Goal: Task Accomplishment & Management: Complete application form

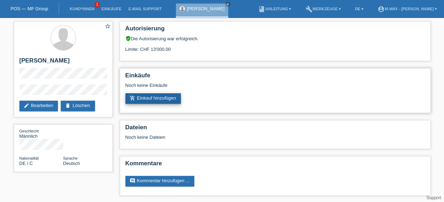
click at [162, 97] on link "add_shopping_cart Einkauf hinzufügen" at bounding box center [153, 98] width 56 height 11
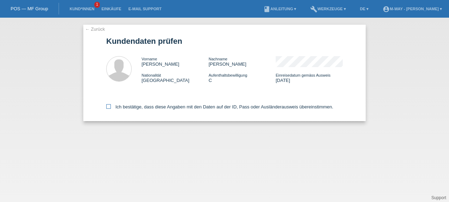
click at [107, 104] on icon at bounding box center [108, 106] width 5 height 5
click at [107, 104] on input "Ich bestätige, dass diese Angaben mit den Daten auf der ID, Pass oder Ausländer…" at bounding box center [108, 106] width 5 height 5
checkbox input "true"
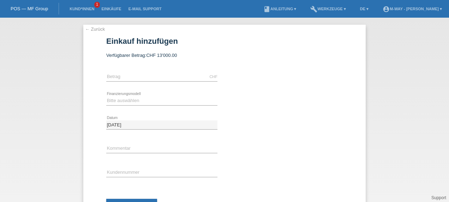
scroll to position [30, 0]
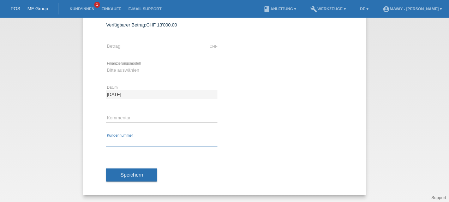
click at [170, 142] on input "text" at bounding box center [161, 142] width 111 height 9
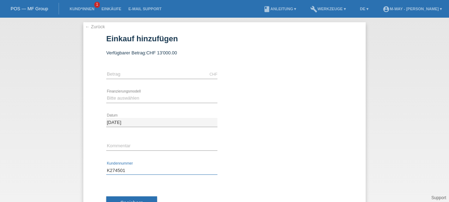
scroll to position [0, 0]
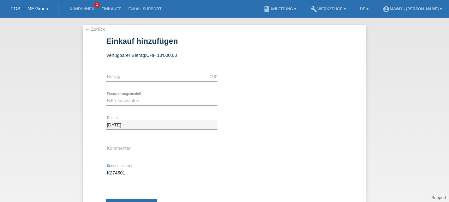
type input "K274501"
click at [154, 74] on input "text" at bounding box center [161, 76] width 111 height 9
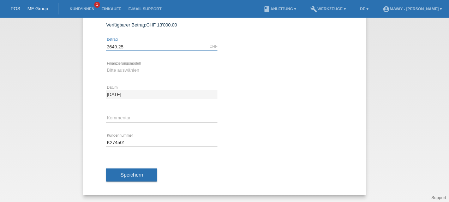
type input "3649.25"
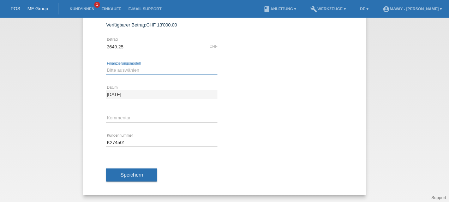
click at [153, 70] on select "Bitte auswählen Fixe Raten Kauf auf Rechnung mit Teilzahlungsoption" at bounding box center [161, 70] width 111 height 8
select select "77"
click at [106, 66] on select "Bitte auswählen Fixe Raten Kauf auf Rechnung mit Teilzahlungsoption" at bounding box center [161, 70] width 111 height 8
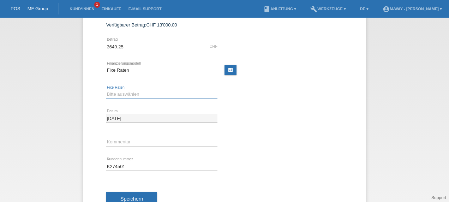
click at [170, 96] on select "Bitte auswählen 4 Raten 5 Raten 6 Raten 7 Raten 8 Raten 9 Raten 10 Raten 11 Rat…" at bounding box center [161, 94] width 111 height 8
select select "202"
click at [106, 90] on select "Bitte auswählen 4 Raten 5 Raten 6 Raten 7 Raten 8 Raten 9 Raten 10 Raten 11 Rat…" at bounding box center [161, 94] width 111 height 8
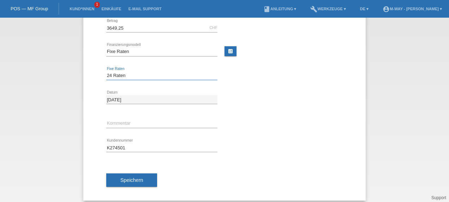
scroll to position [54, 0]
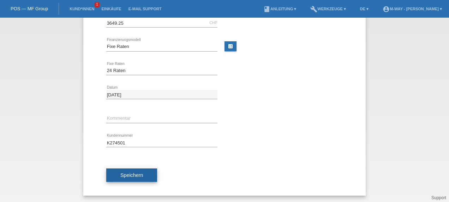
click at [120, 174] on span "Speichern" at bounding box center [131, 175] width 23 height 6
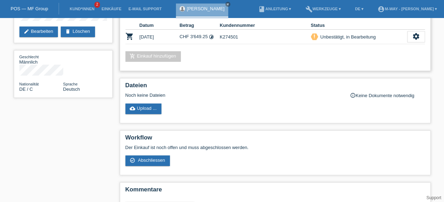
scroll to position [74, 0]
click at [157, 159] on span "Abschliessen" at bounding box center [151, 159] width 27 height 5
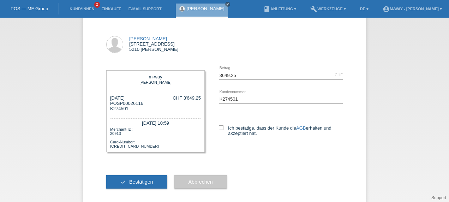
scroll to position [36, 0]
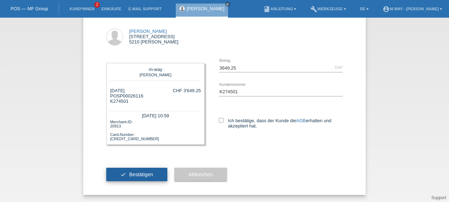
click at [146, 171] on button "check Bestätigen" at bounding box center [136, 174] width 61 height 13
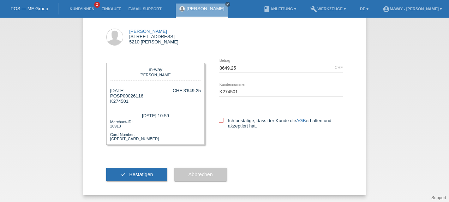
click at [220, 119] on icon at bounding box center [221, 120] width 5 height 5
click at [220, 119] on input "Ich bestätige, dass der Kunde die AGB erhalten und akzeptiert hat." at bounding box center [221, 120] width 5 height 5
checkbox input "true"
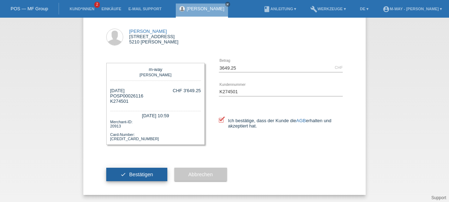
click at [146, 176] on span "Bestätigen" at bounding box center [141, 174] width 24 height 6
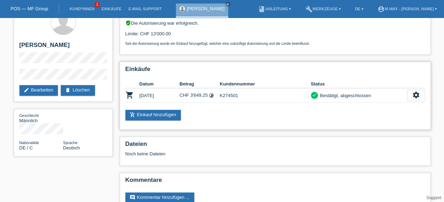
scroll to position [33, 0]
